Goal: Information Seeking & Learning: Find specific page/section

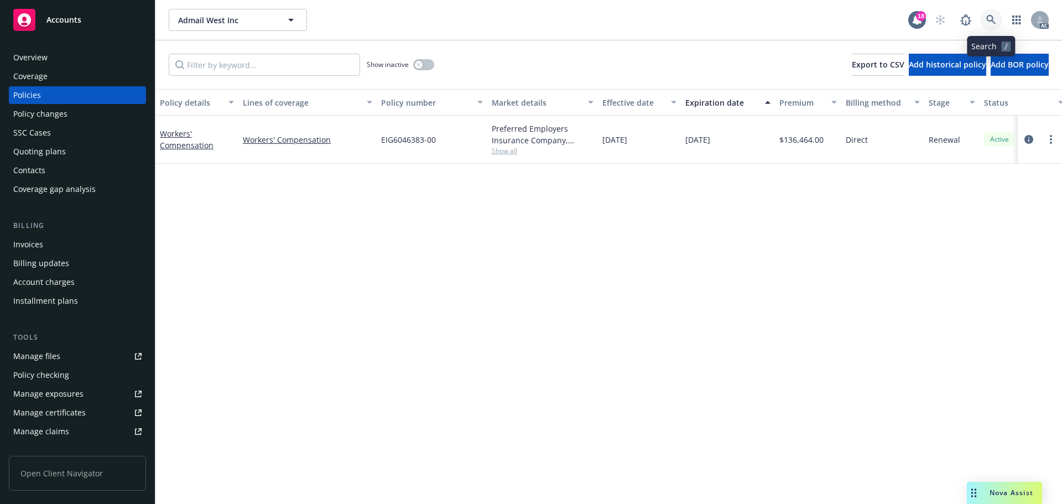
click at [995, 18] on icon at bounding box center [991, 20] width 10 height 10
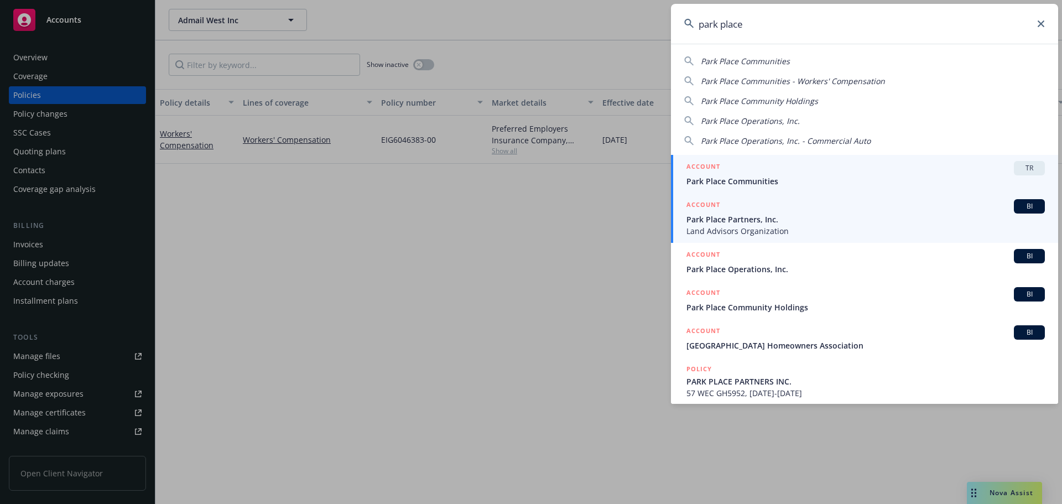
type input "park place"
click at [830, 219] on span "Park Place Partners, Inc." at bounding box center [865, 219] width 358 height 12
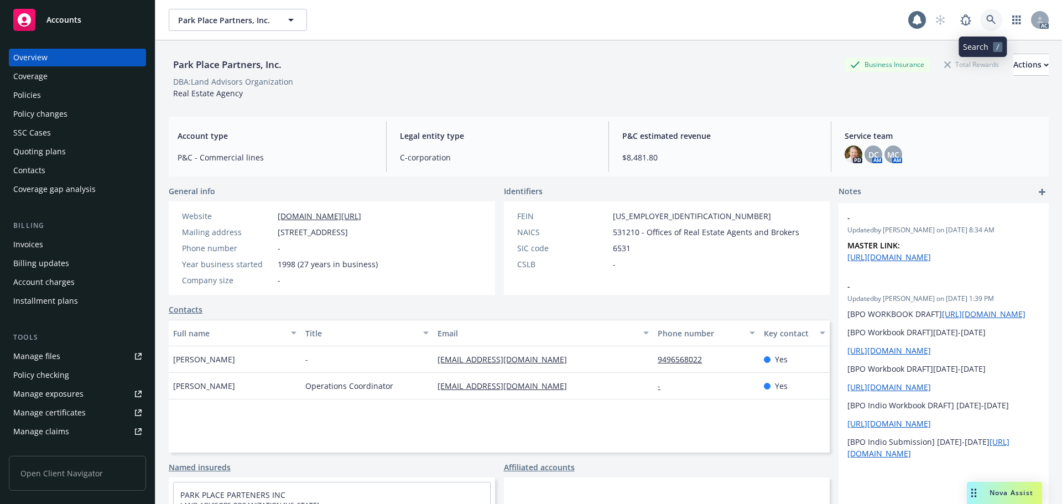
click at [986, 15] on icon at bounding box center [990, 19] width 9 height 9
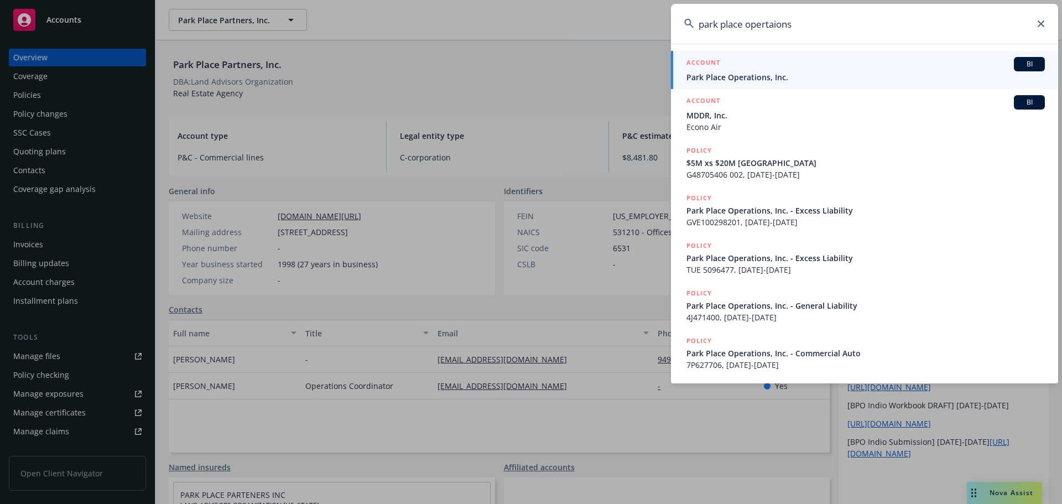
type input "park place opertaions"
click at [773, 73] on span "Park Place Operations, Inc." at bounding box center [865, 77] width 358 height 12
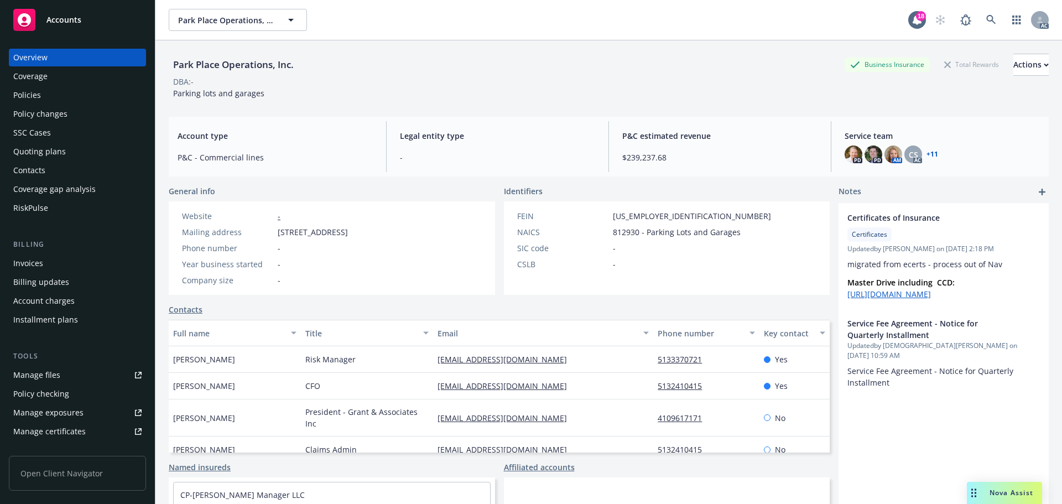
click at [65, 98] on div "Policies" at bounding box center [77, 95] width 128 height 18
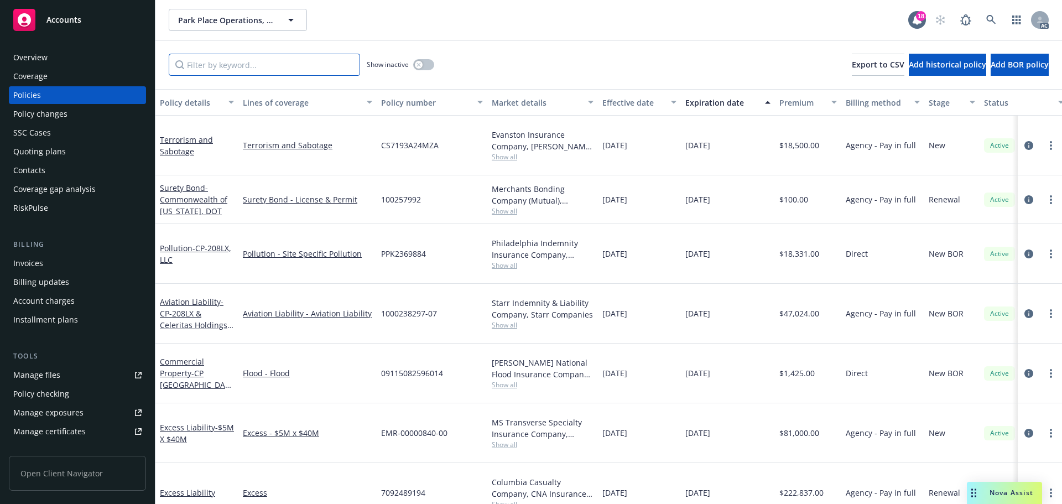
click at [269, 61] on input "Filter by keyword..." at bounding box center [264, 65] width 191 height 22
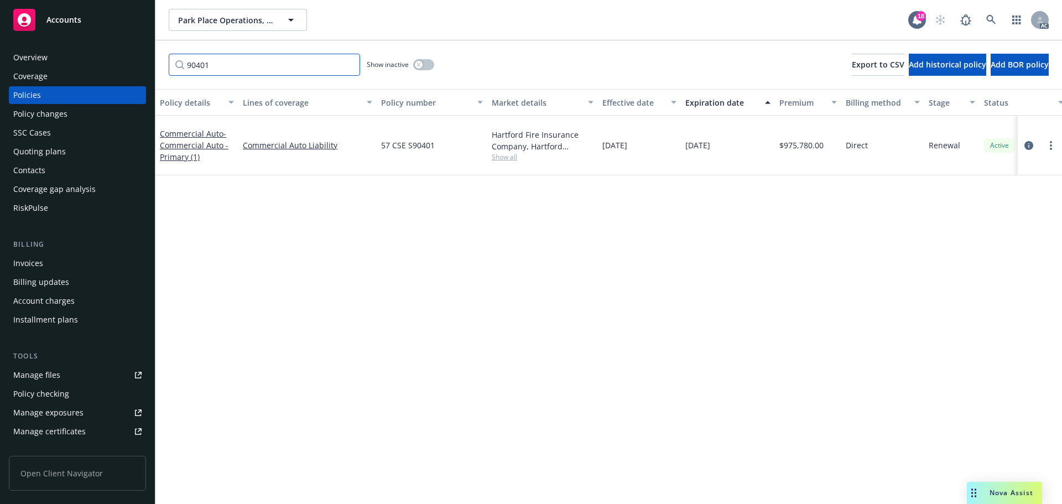
type input "90401"
click at [70, 58] on div "Overview" at bounding box center [77, 58] width 128 height 18
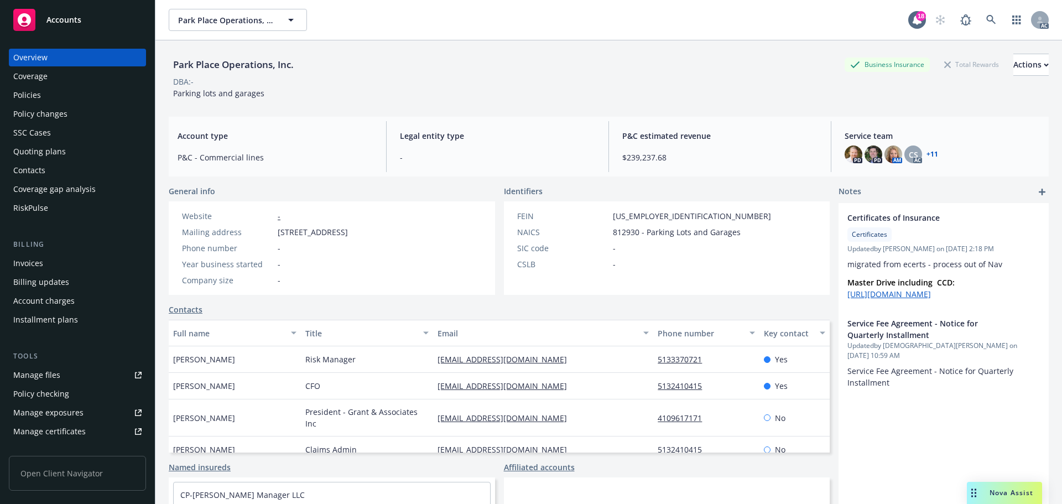
click at [46, 92] on div "Policies" at bounding box center [77, 95] width 128 height 18
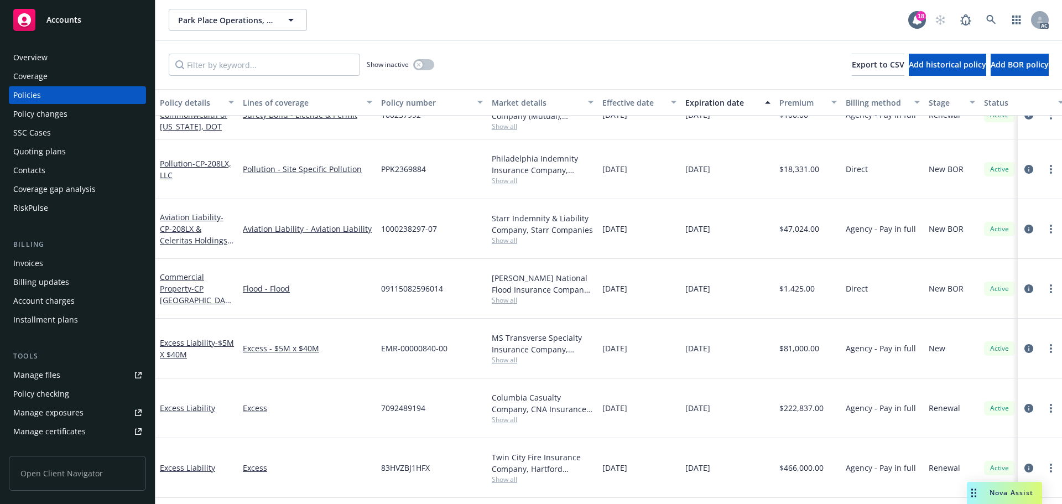
scroll to position [111, 0]
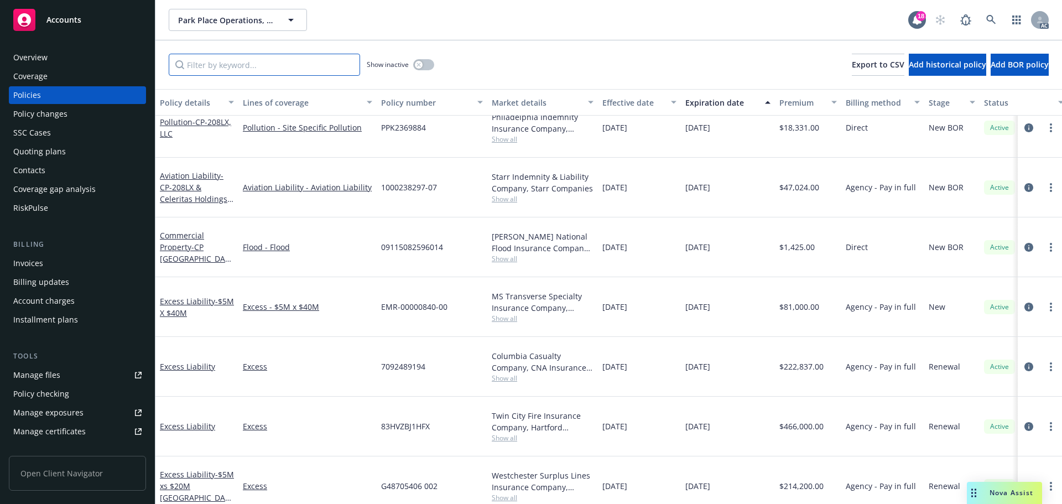
click at [289, 61] on input "Filter by keyword..." at bounding box center [264, 65] width 191 height 22
type input "90401"
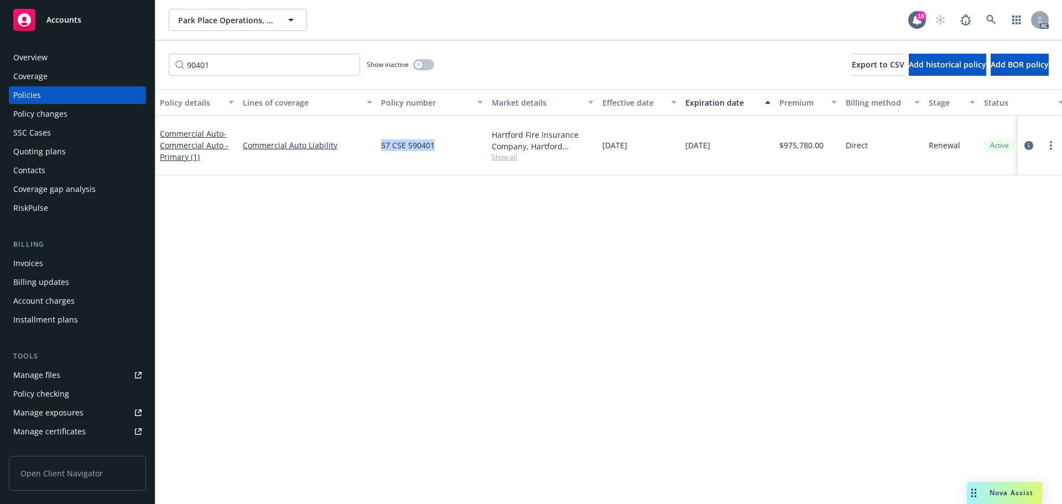
drag, startPoint x: 438, startPoint y: 139, endPoint x: 383, endPoint y: 145, distance: 55.1
click at [383, 145] on div "57 CSE S90401" at bounding box center [432, 146] width 111 height 60
copy span "57 CSE S90401"
click at [430, 141] on span "57 CSE S90401" at bounding box center [408, 145] width 54 height 12
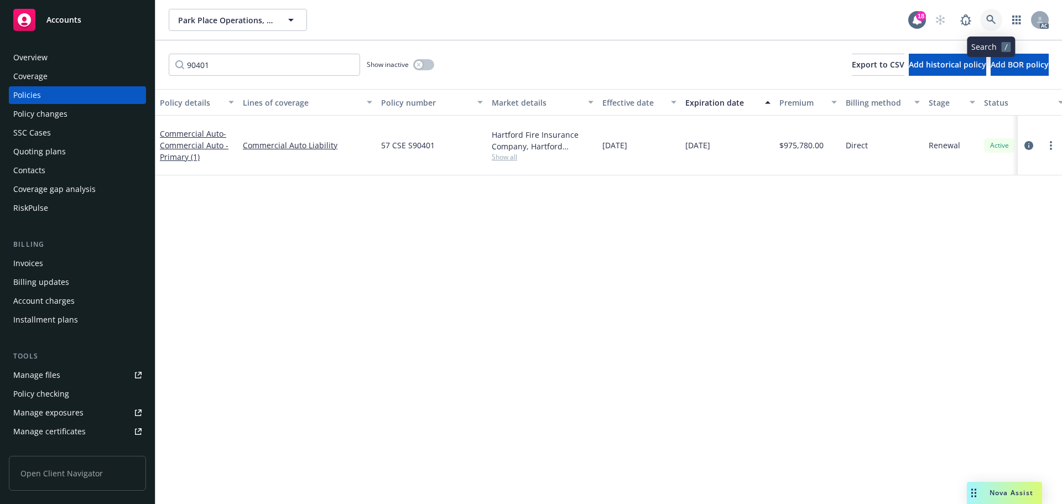
click at [994, 19] on icon at bounding box center [991, 20] width 10 height 10
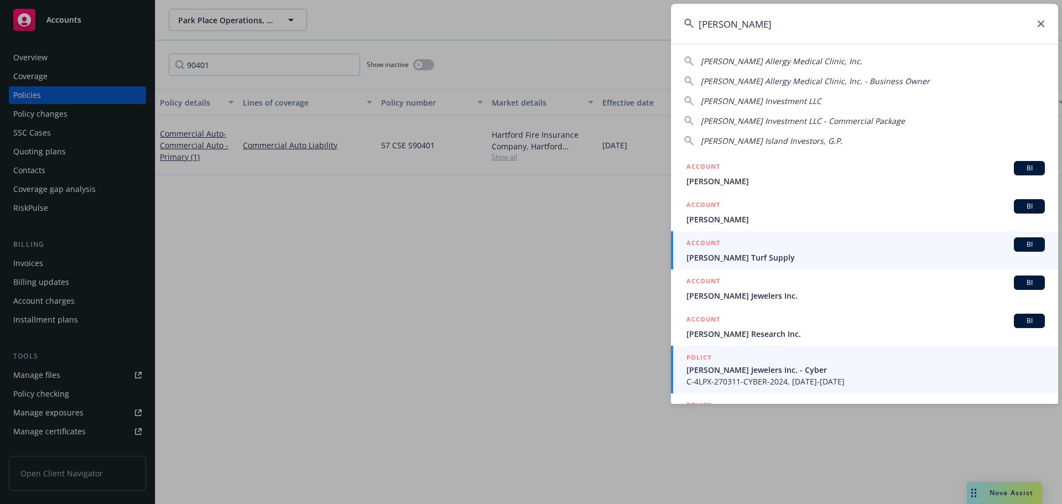
type input "[PERSON_NAME]"
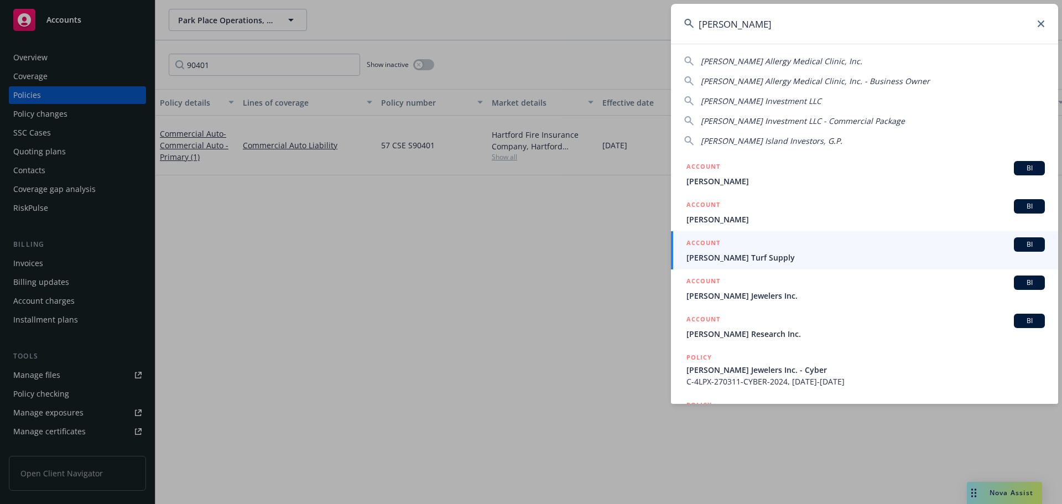
drag, startPoint x: 807, startPoint y: 373, endPoint x: 795, endPoint y: 364, distance: 15.2
click at [807, 373] on span "[PERSON_NAME] Jewelers Inc. - Cyber" at bounding box center [865, 370] width 358 height 12
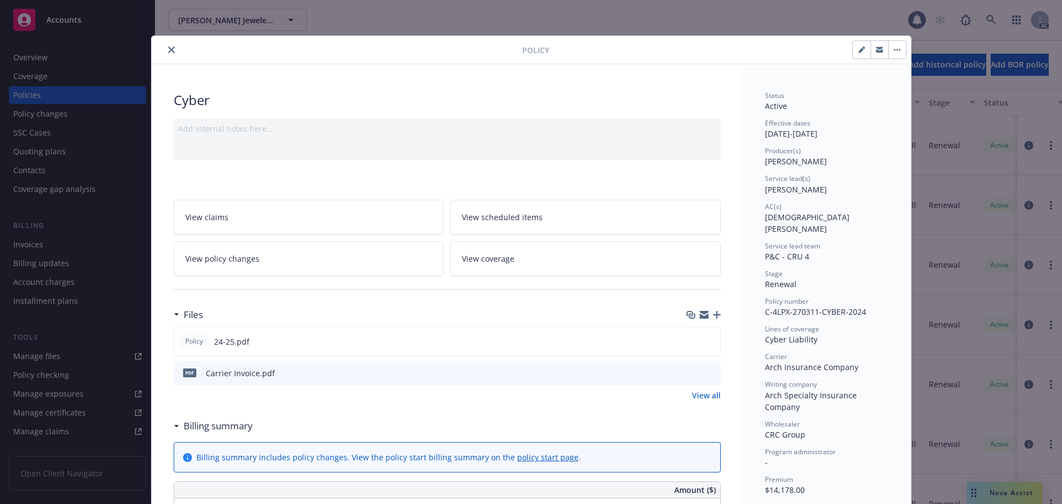
click at [168, 49] on icon "close" at bounding box center [171, 49] width 7 height 7
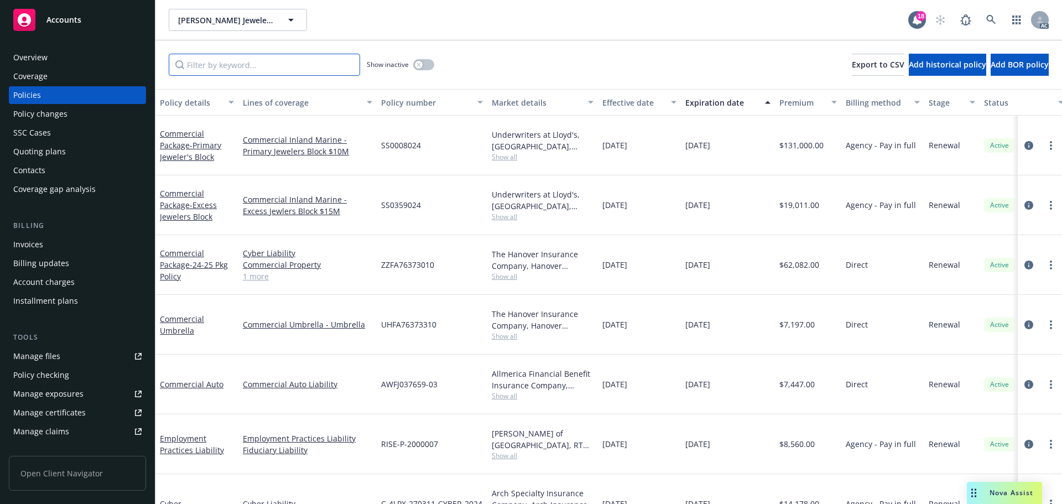
click at [220, 64] on input "Filter by keyword..." at bounding box center [264, 65] width 191 height 22
paste input "152295"
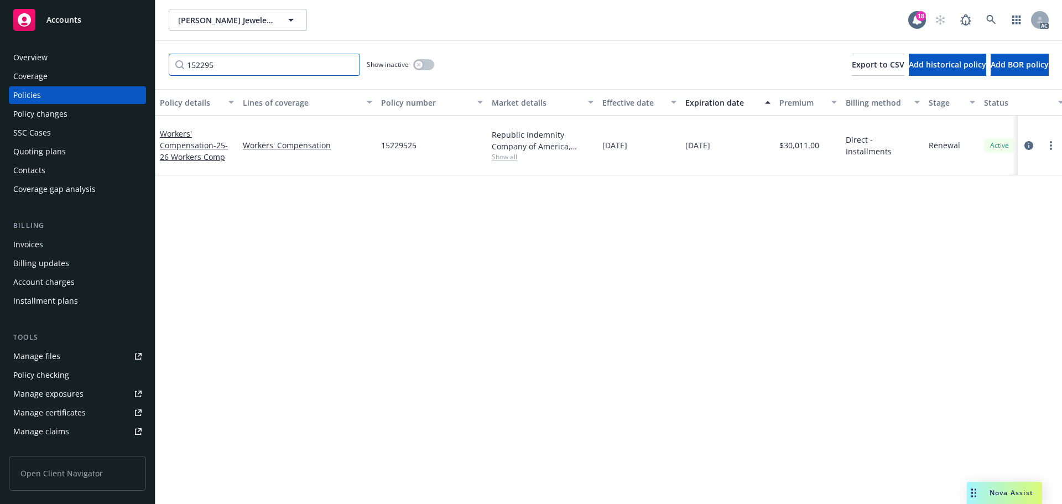
type input "152295"
click at [422, 62] on button "button" at bounding box center [423, 64] width 21 height 11
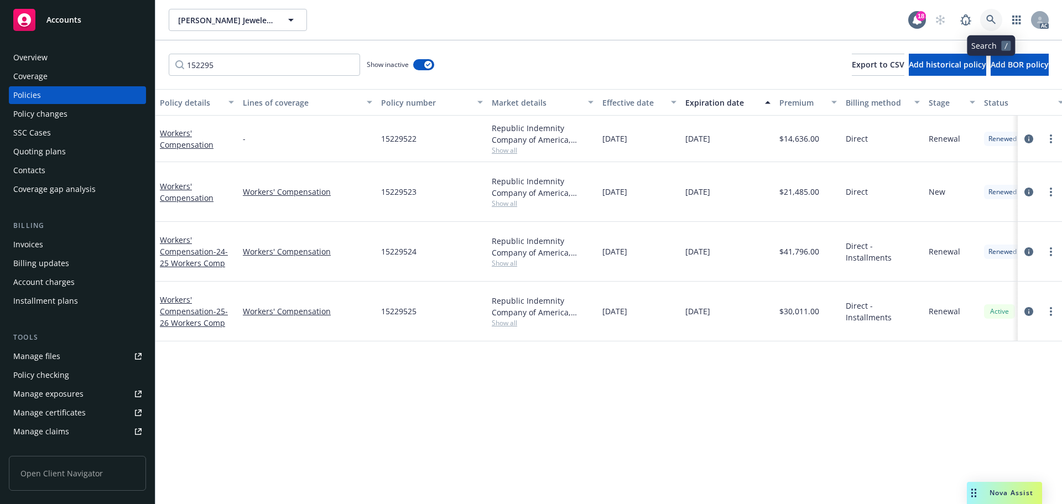
click at [982, 18] on link at bounding box center [991, 20] width 22 height 22
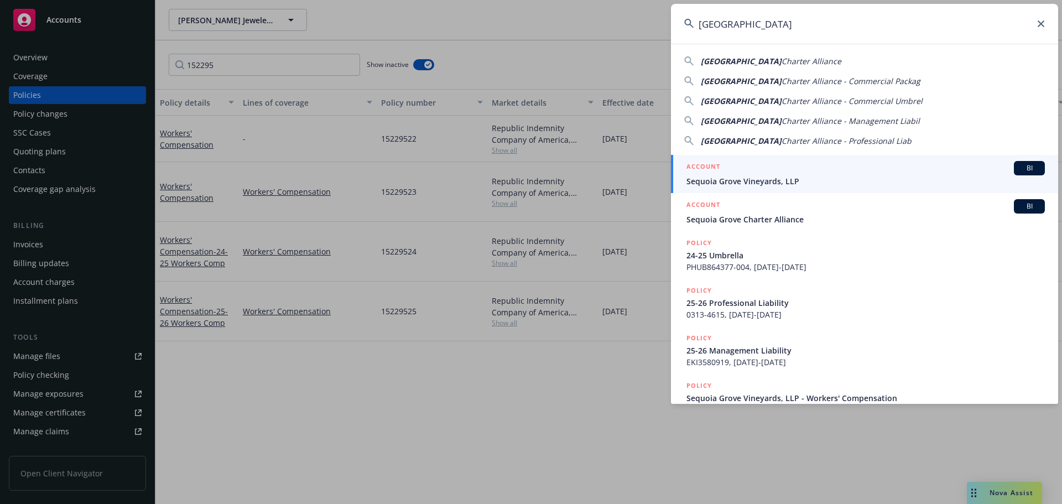
type input "[GEOGRAPHIC_DATA]"
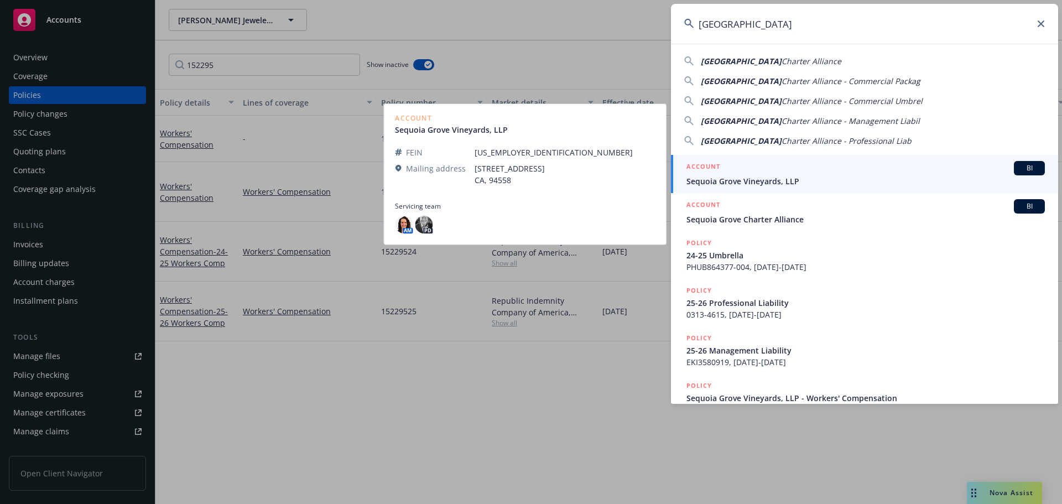
click at [753, 176] on span "Sequoia Grove Vineyards, LLP" at bounding box center [865, 181] width 358 height 12
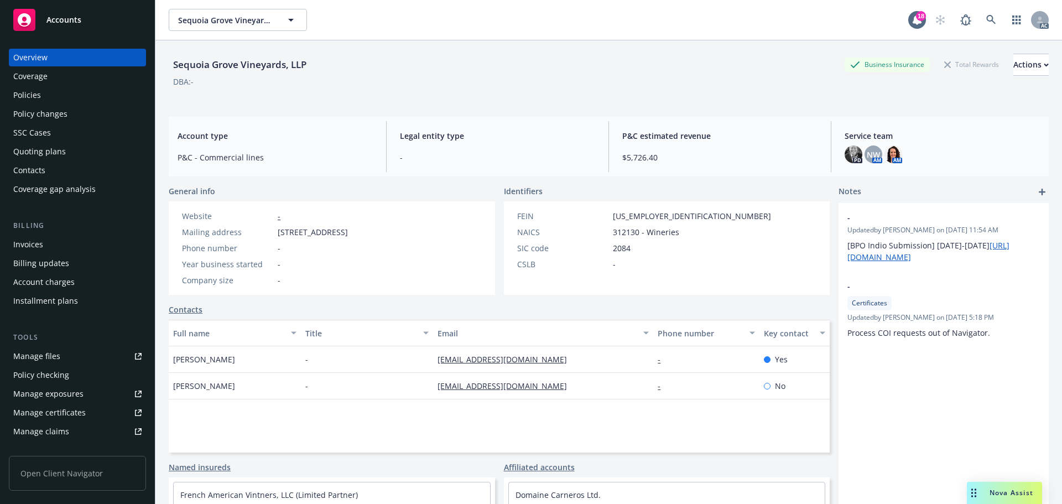
click at [95, 98] on div "Policies" at bounding box center [77, 95] width 128 height 18
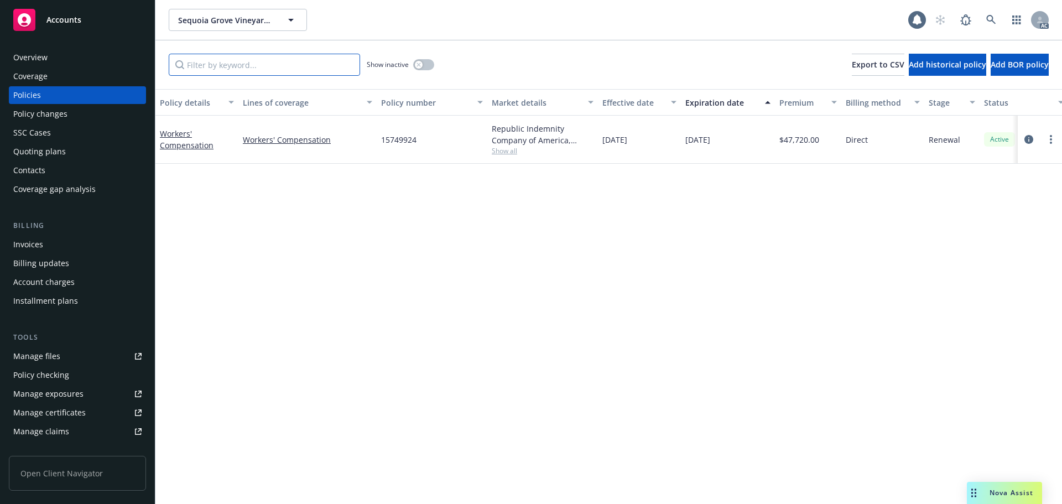
drag, startPoint x: 228, startPoint y: 58, endPoint x: 226, endPoint y: 65, distance: 7.9
click at [228, 58] on input "Filter by keyword..." at bounding box center [264, 65] width 191 height 22
paste input "157499"
type input "157499"
click at [421, 62] on div "button" at bounding box center [419, 65] width 8 height 8
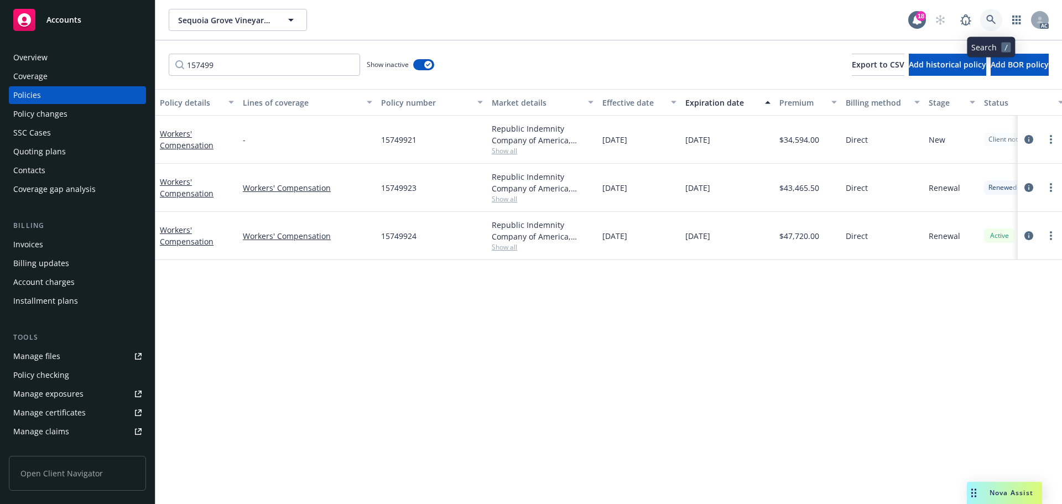
click at [994, 16] on icon at bounding box center [991, 20] width 10 height 10
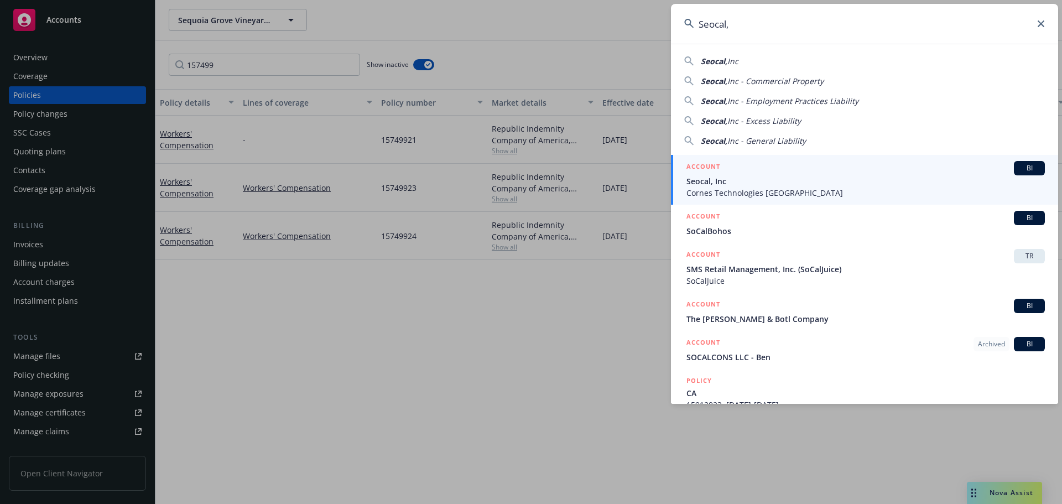
type input "Seocal,"
drag, startPoint x: 763, startPoint y: 173, endPoint x: 757, endPoint y: 7, distance: 165.5
click at [764, 173] on div "ACCOUNT BI" at bounding box center [865, 168] width 358 height 14
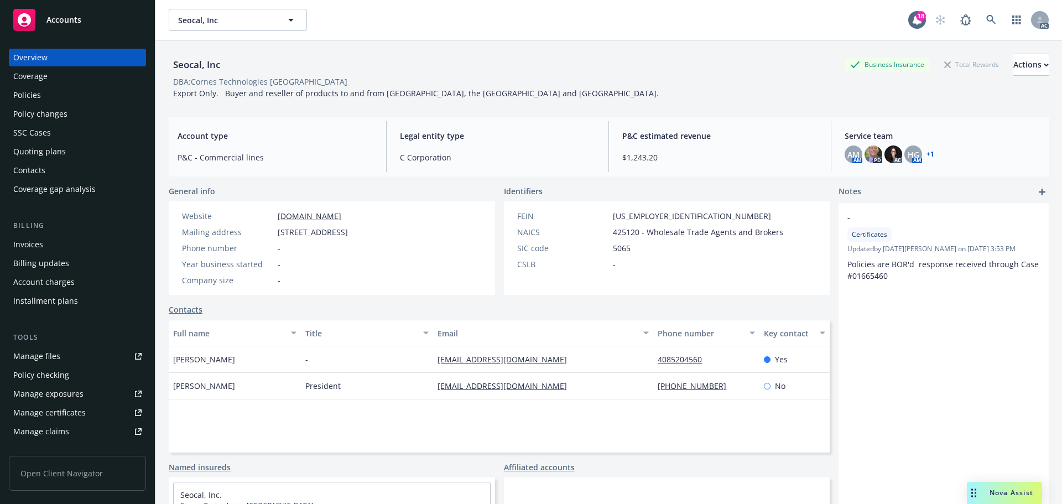
click at [48, 91] on div "Policies" at bounding box center [77, 95] width 128 height 18
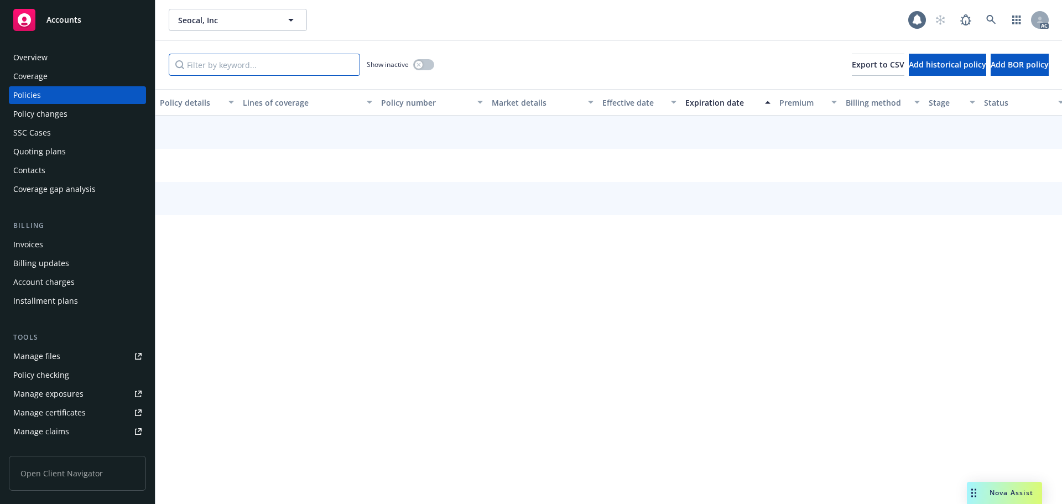
click at [243, 66] on input "Filter by keyword..." at bounding box center [264, 65] width 191 height 22
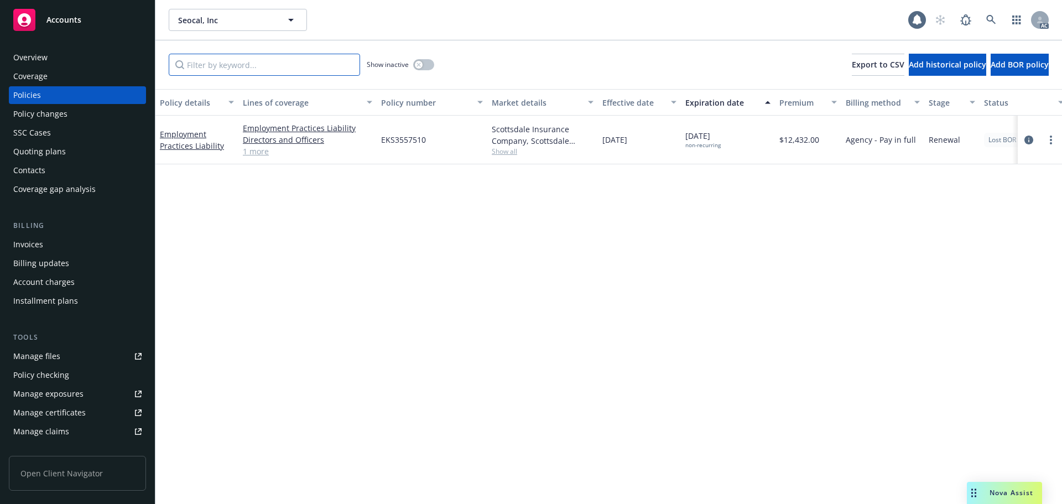
paste input "159120"
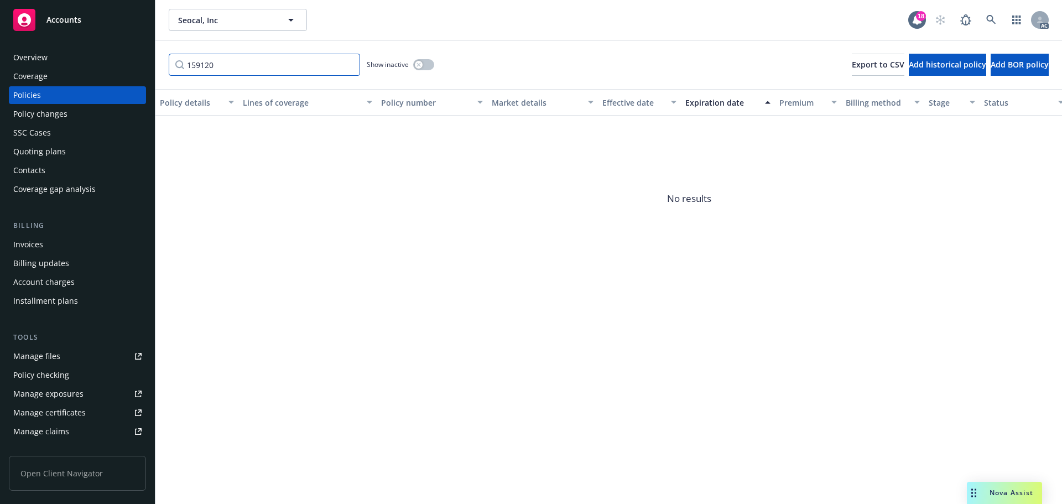
type input "159120"
click at [415, 61] on button "button" at bounding box center [423, 64] width 21 height 11
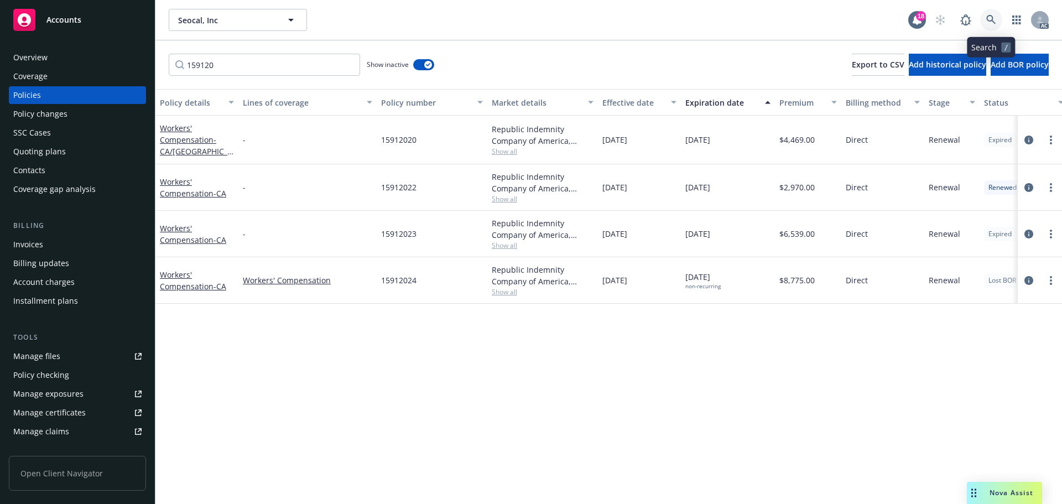
click at [985, 23] on link at bounding box center [991, 20] width 22 height 22
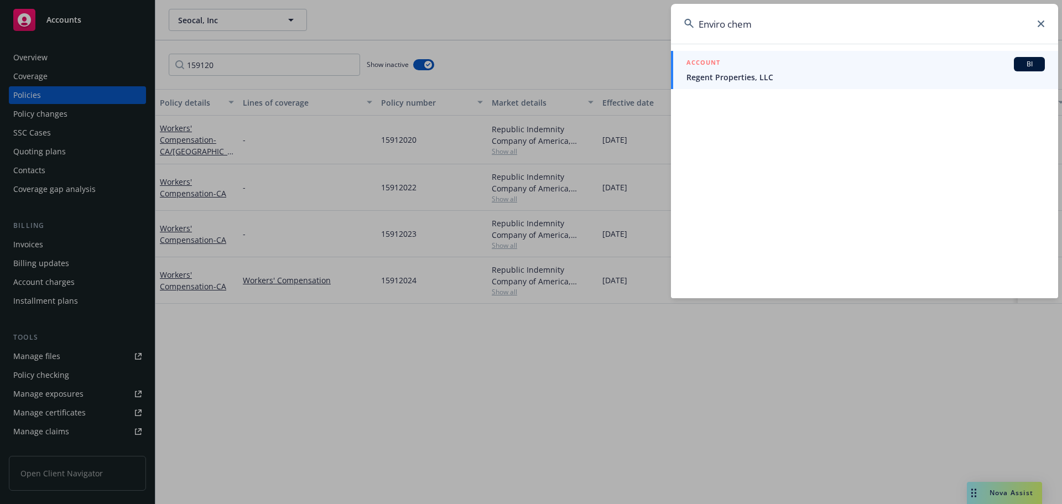
type input "Enviro chem"
click at [748, 70] on div "ACCOUNT BI" at bounding box center [865, 64] width 358 height 14
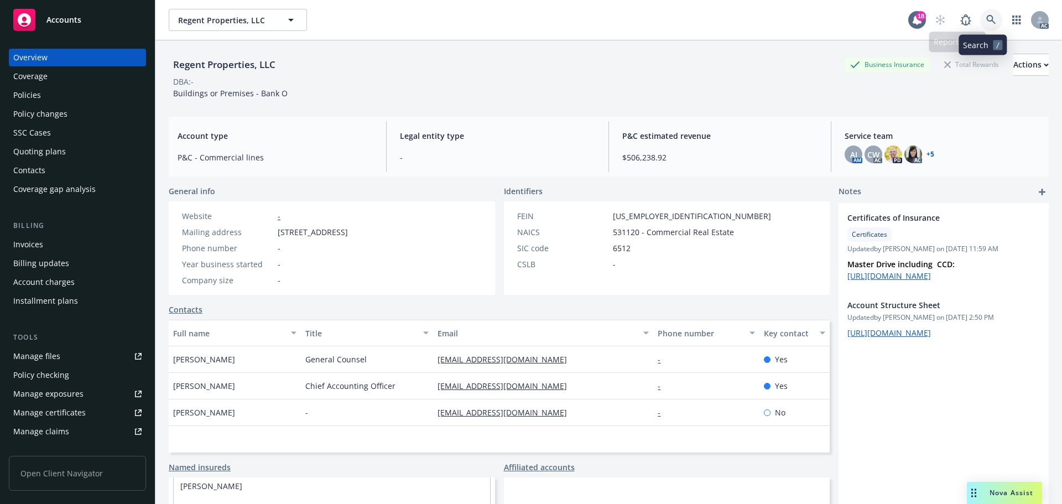
click at [986, 15] on icon at bounding box center [991, 20] width 10 height 10
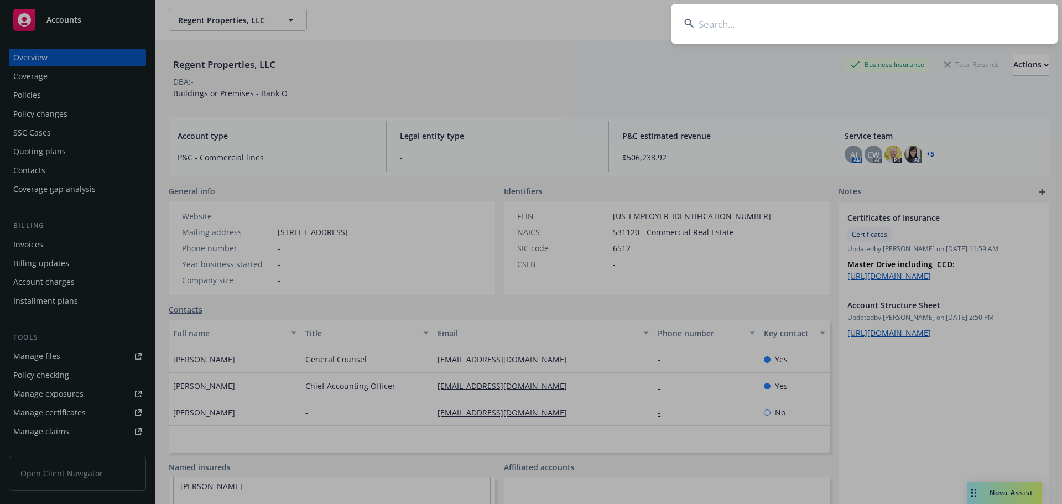
type input "180632"
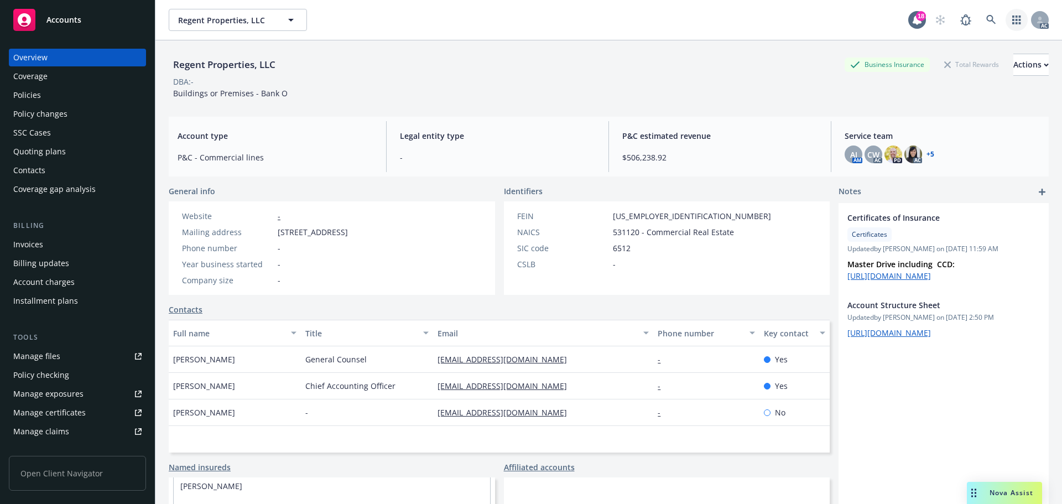
click at [1005, 20] on link "button" at bounding box center [1016, 20] width 22 height 22
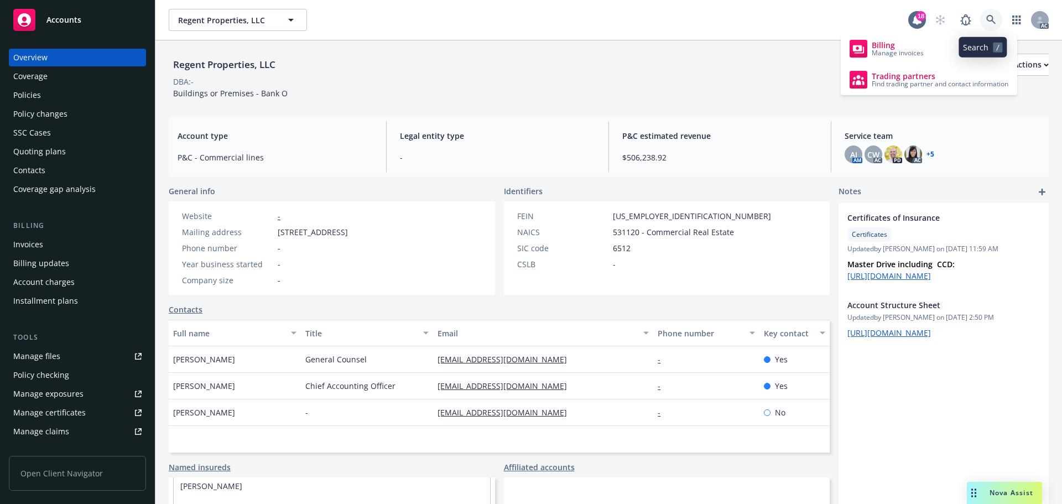
click at [986, 19] on icon at bounding box center [991, 20] width 10 height 10
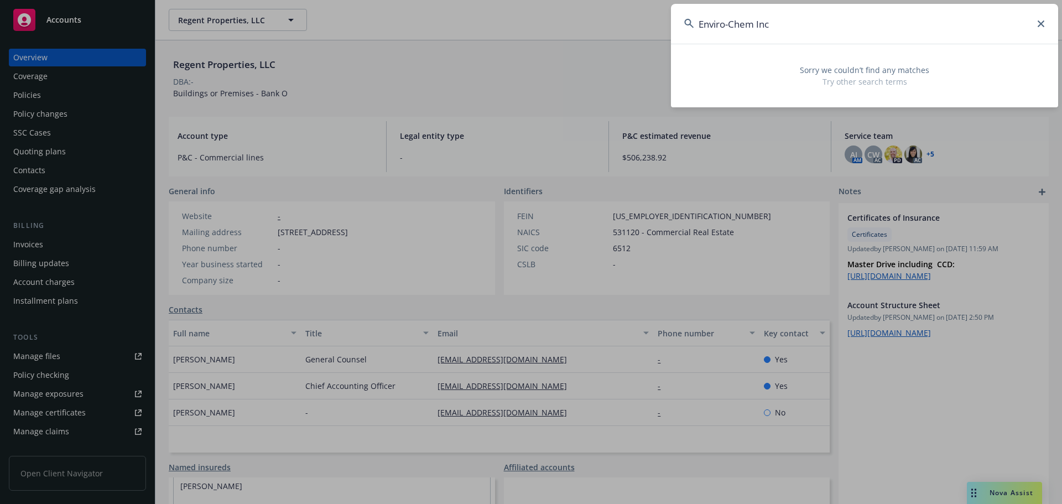
drag, startPoint x: 815, startPoint y: 39, endPoint x: 732, endPoint y: 39, distance: 83.0
click at [732, 39] on input "Enviro-Chem Inc" at bounding box center [864, 24] width 387 height 40
type input "E"
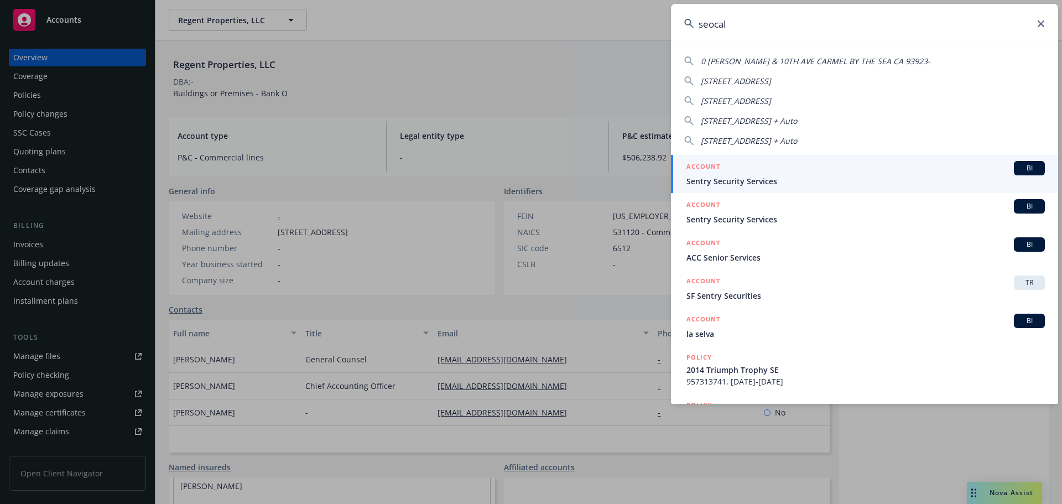
type input "seocal"
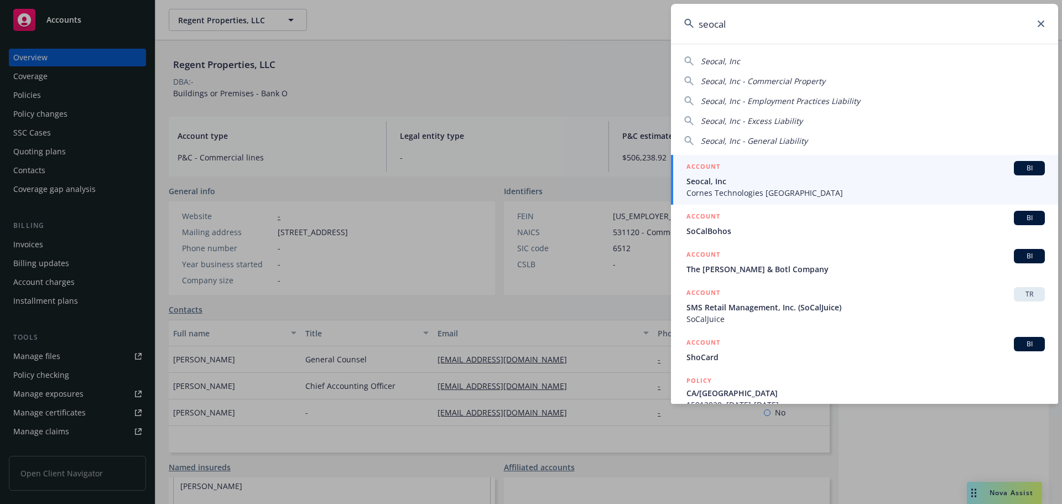
click at [737, 171] on div "ACCOUNT BI" at bounding box center [865, 168] width 358 height 14
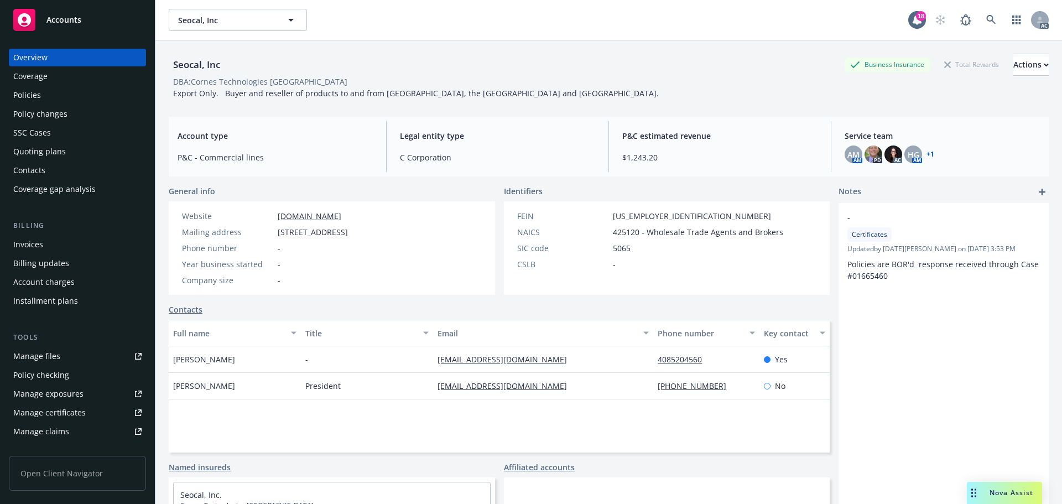
click at [50, 92] on div "Policies" at bounding box center [77, 95] width 128 height 18
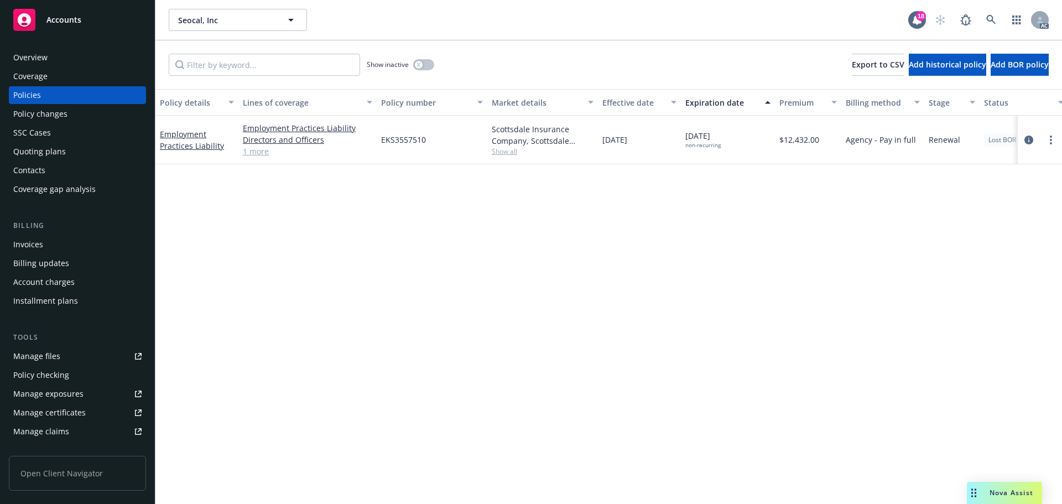
click at [420, 58] on div "Show inactive" at bounding box center [400, 65] width 67 height 22
click at [421, 62] on div "button" at bounding box center [419, 65] width 8 height 8
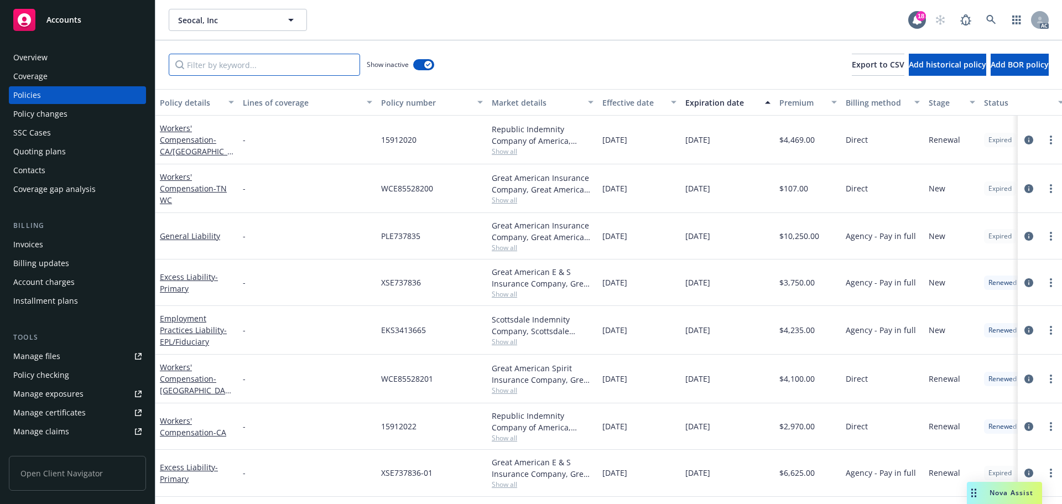
click at [324, 69] on input "Filter by keyword..." at bounding box center [264, 65] width 191 height 22
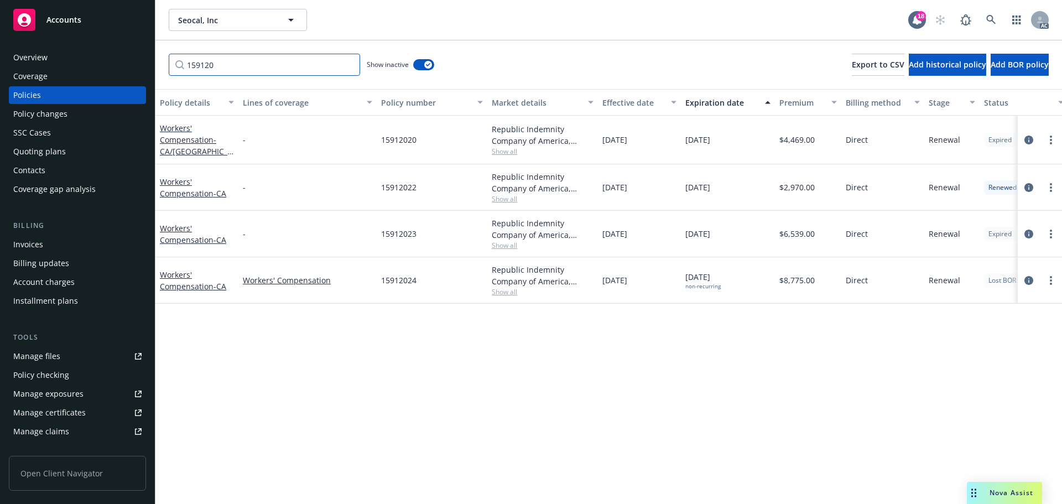
type input "159120"
click at [987, 25] on link at bounding box center [991, 20] width 22 height 22
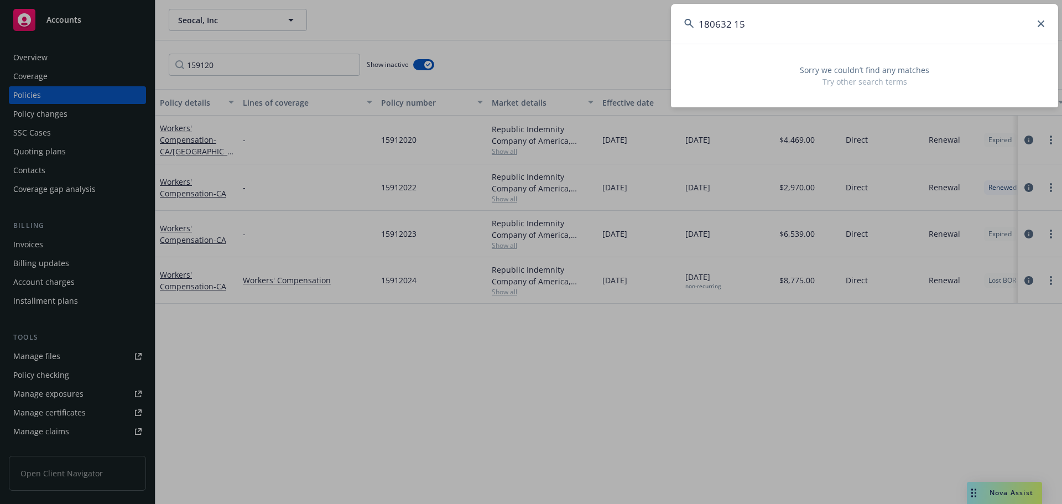
drag, startPoint x: 732, startPoint y: 25, endPoint x: 741, endPoint y: 28, distance: 9.1
click at [734, 25] on input "180632 15" at bounding box center [864, 24] width 387 height 40
click at [748, 25] on input "18063215" at bounding box center [864, 24] width 387 height 40
click at [732, 24] on input "18063215" at bounding box center [864, 24] width 387 height 40
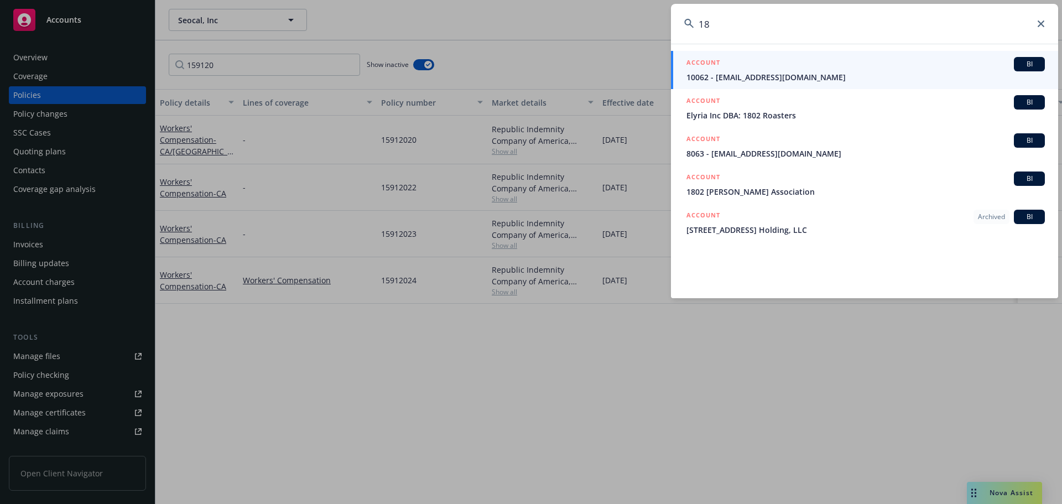
type input "1"
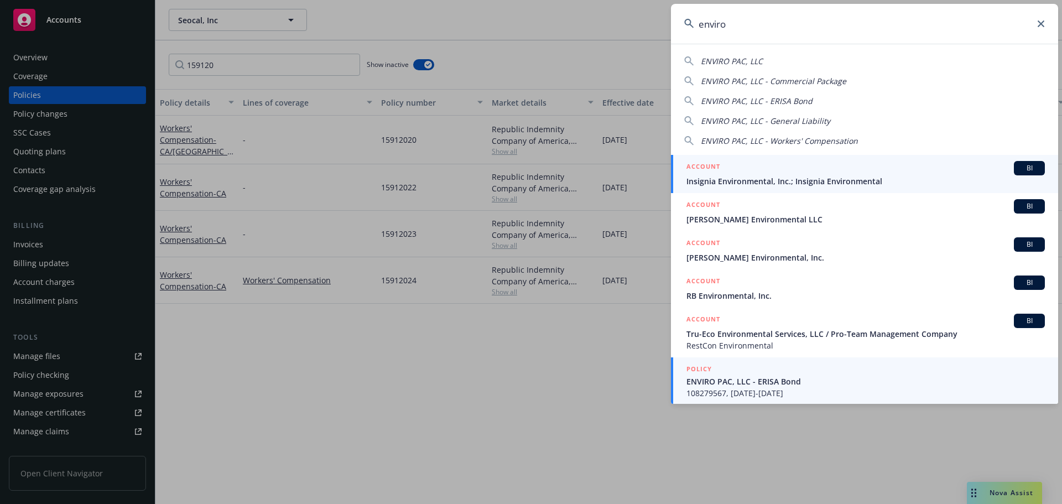
type input "enviro"
click at [752, 379] on span "ENVIRO PAC, LLC - ERISA Bond" at bounding box center [865, 381] width 358 height 12
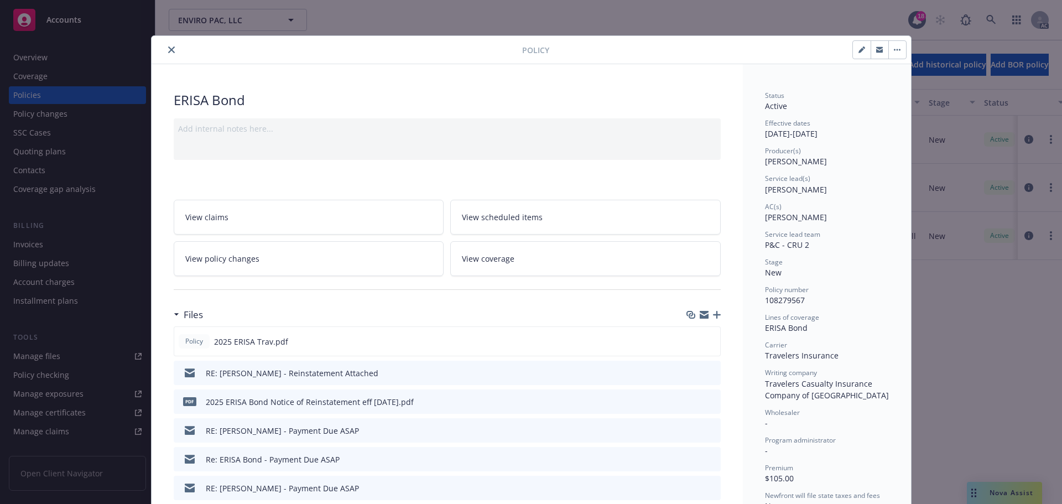
drag, startPoint x: 169, startPoint y: 45, endPoint x: 93, endPoint y: 49, distance: 75.3
click at [166, 46] on button "close" at bounding box center [171, 49] width 13 height 13
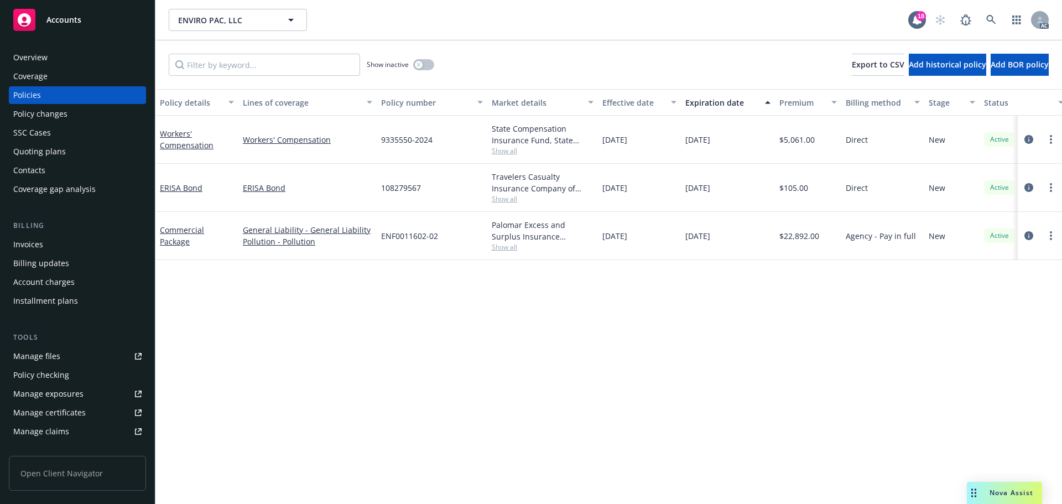
click at [84, 49] on div "Overview" at bounding box center [77, 58] width 128 height 18
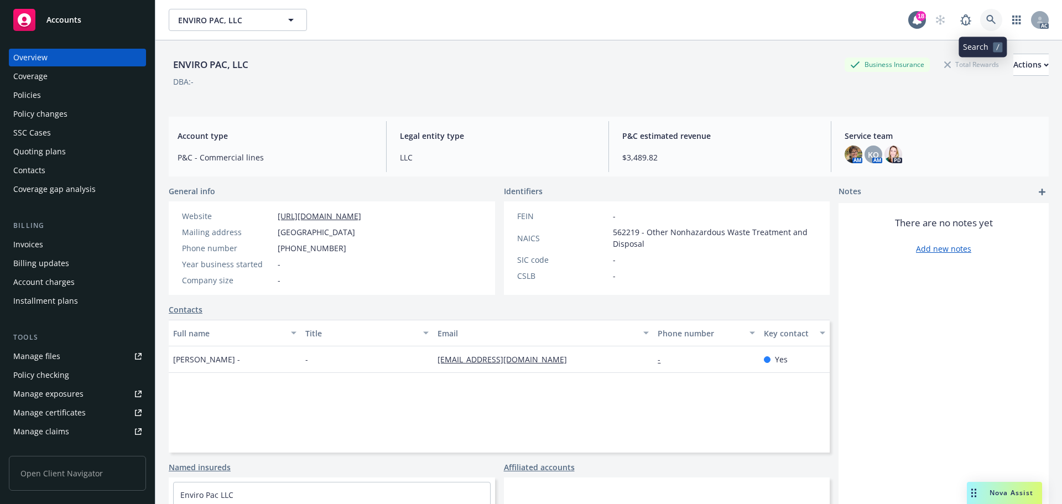
click at [980, 17] on link at bounding box center [991, 20] width 22 height 22
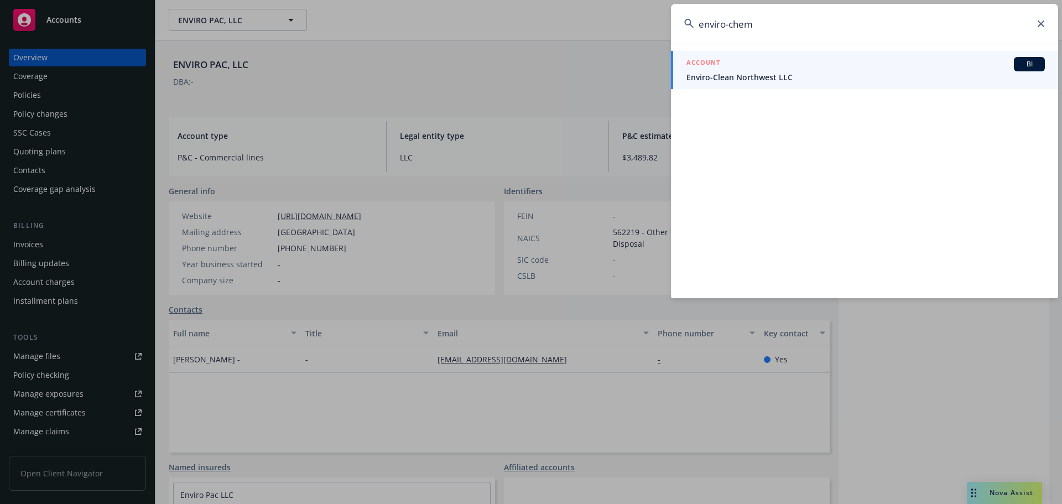
type input "enviro-chem"
click at [834, 62] on div "ACCOUNT BI" at bounding box center [865, 64] width 358 height 14
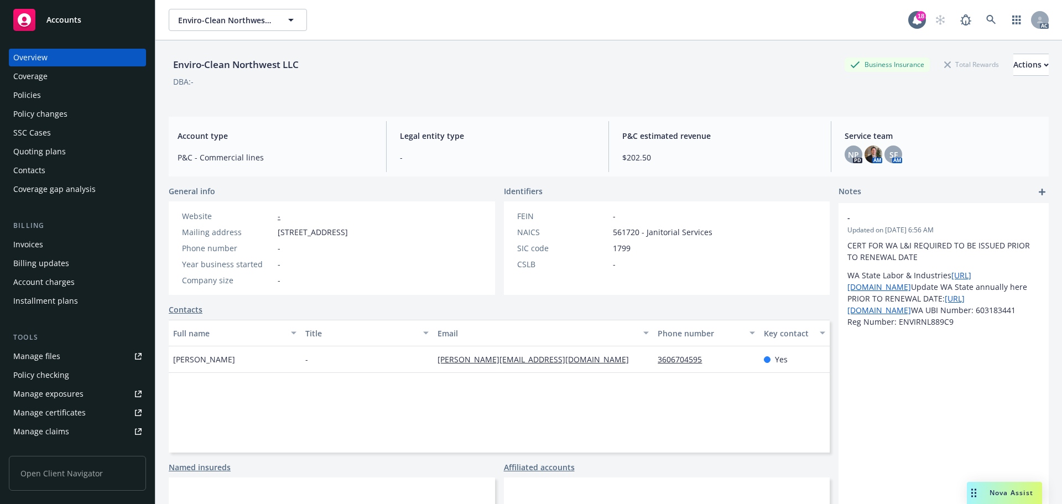
click at [77, 101] on div "Policies" at bounding box center [77, 95] width 128 height 18
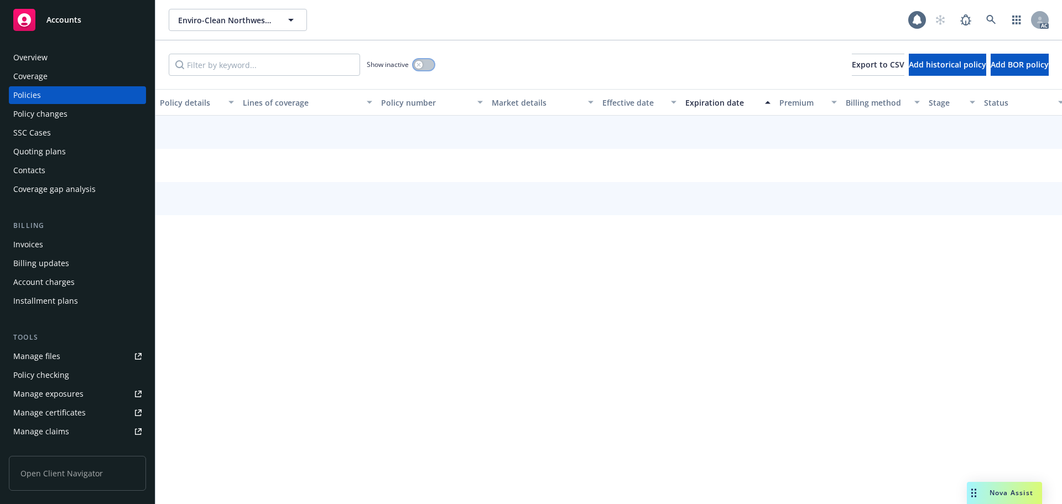
click at [424, 62] on button "button" at bounding box center [423, 64] width 21 height 11
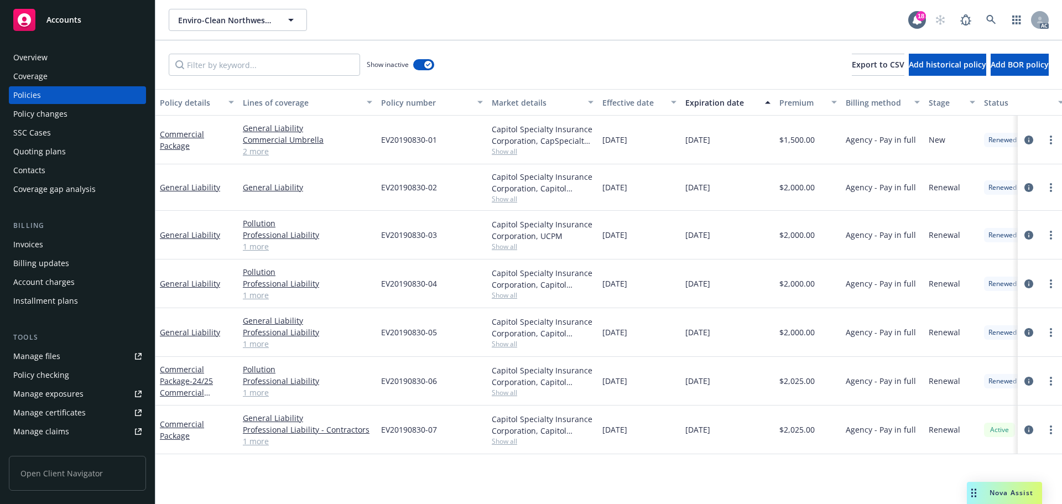
click at [82, 56] on div "Overview" at bounding box center [77, 58] width 128 height 18
